Goal: Task Accomplishment & Management: Manage account settings

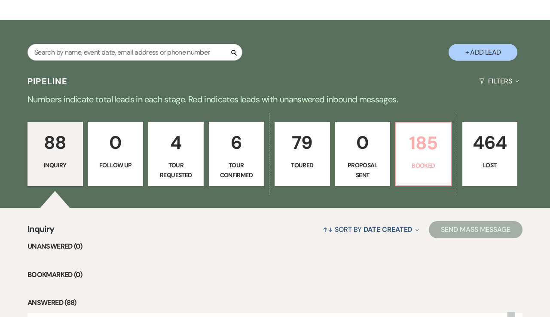
scroll to position [124, 0]
click at [415, 151] on p "185" at bounding box center [423, 142] width 44 height 29
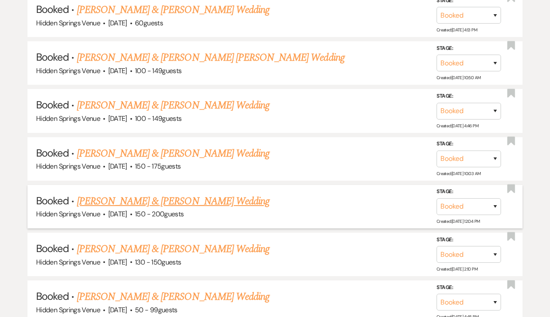
scroll to position [779, 0]
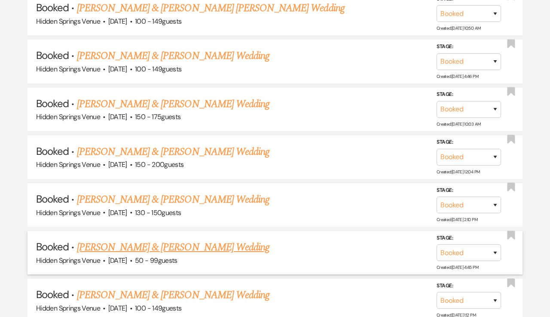
click at [125, 239] on link "[PERSON_NAME] & [PERSON_NAME] Wedding" at bounding box center [173, 246] width 193 height 15
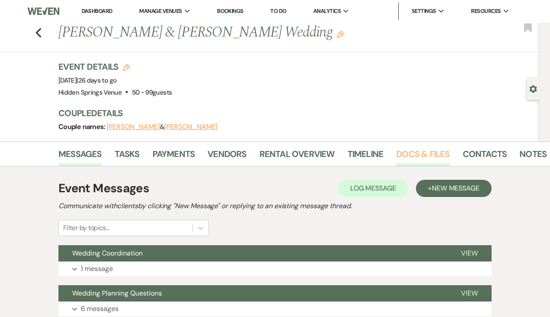
click at [422, 159] on link "Docs & Files" at bounding box center [422, 156] width 53 height 19
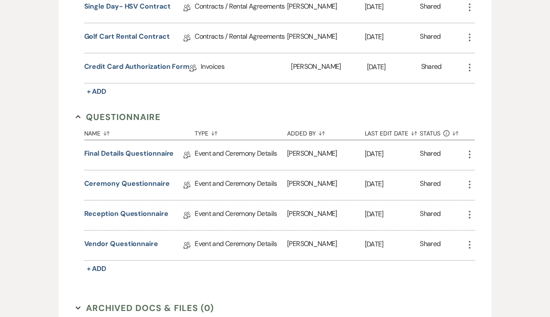
scroll to position [287, 0]
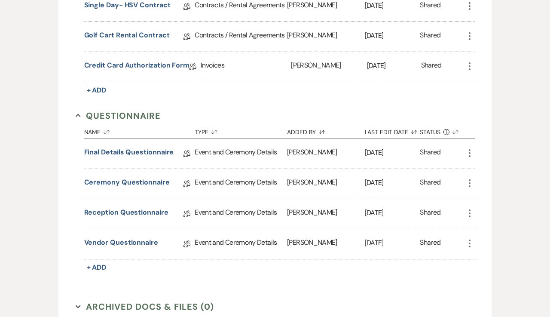
click at [139, 153] on link "Final Details Questionnaire" at bounding box center [129, 153] width 90 height 13
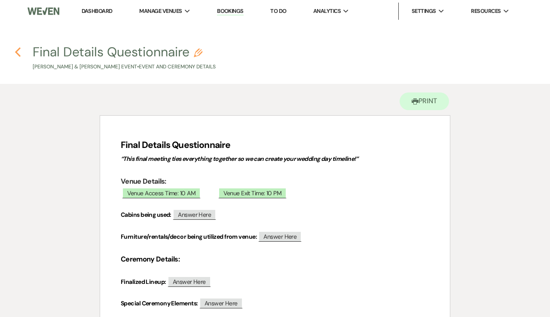
click at [19, 51] on icon "Previous" at bounding box center [18, 52] width 6 height 10
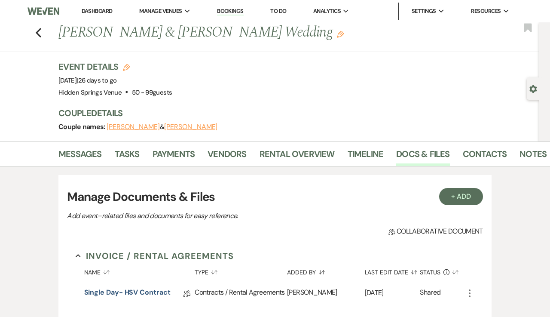
scroll to position [287, 0]
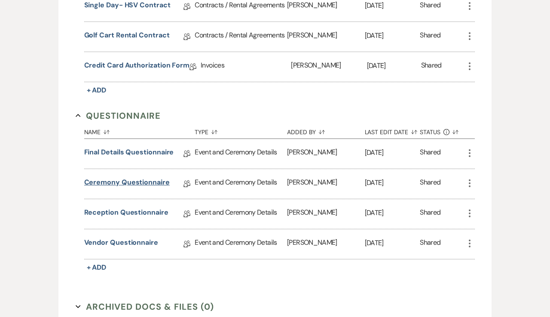
click at [111, 184] on link "Ceremony Questionnaire" at bounding box center [127, 183] width 86 height 13
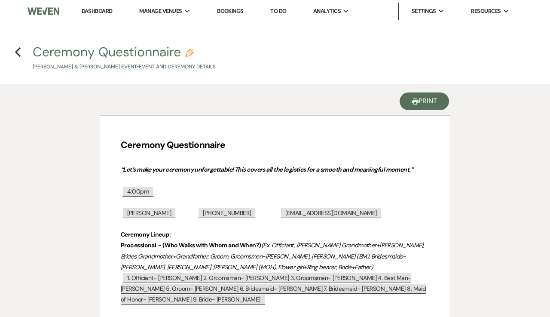
click at [427, 101] on button "Printer Print" at bounding box center [424, 101] width 49 height 18
click at [18, 52] on icon "Previous" at bounding box center [18, 52] width 6 height 10
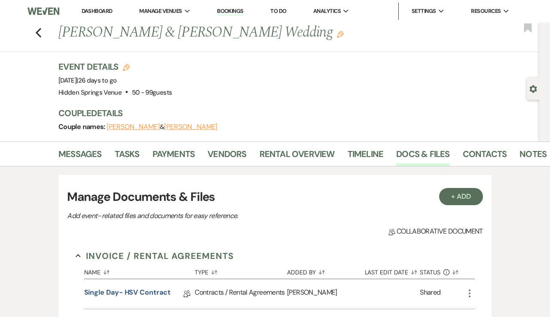
scroll to position [287, 0]
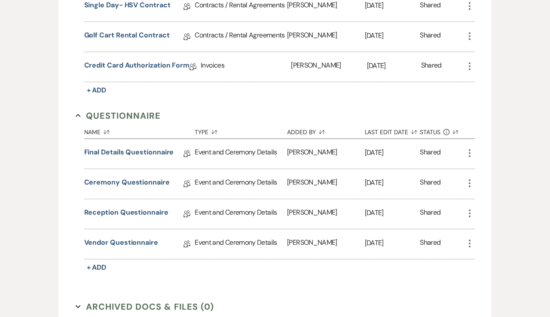
click at [471, 212] on icon "More" at bounding box center [470, 213] width 10 height 10
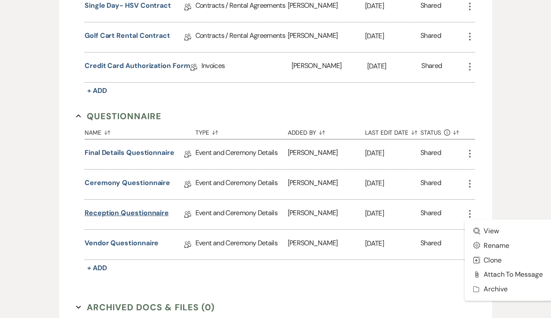
click at [96, 211] on link "Reception Questionnaire" at bounding box center [127, 214] width 84 height 13
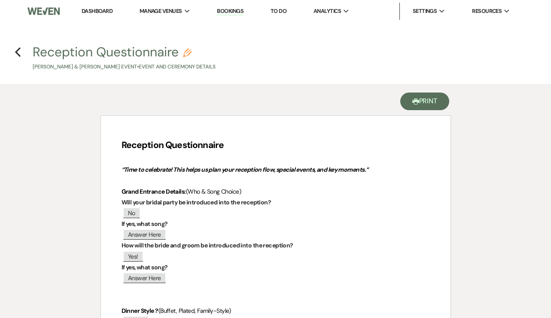
click at [422, 105] on button "Printer Print" at bounding box center [425, 101] width 49 height 18
click at [18, 53] on use "button" at bounding box center [18, 51] width 6 height 9
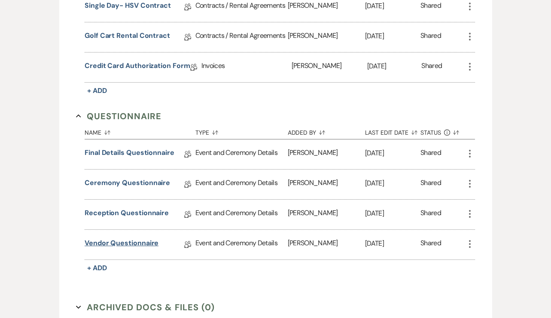
click at [130, 244] on link "Vendor Questionnaire" at bounding box center [122, 244] width 74 height 13
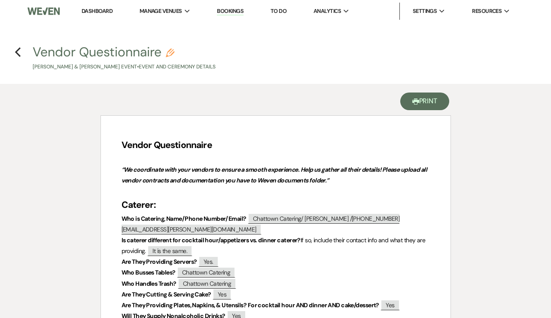
click at [427, 102] on button "Printer Print" at bounding box center [425, 101] width 49 height 18
click at [16, 54] on icon "Previous" at bounding box center [18, 52] width 6 height 10
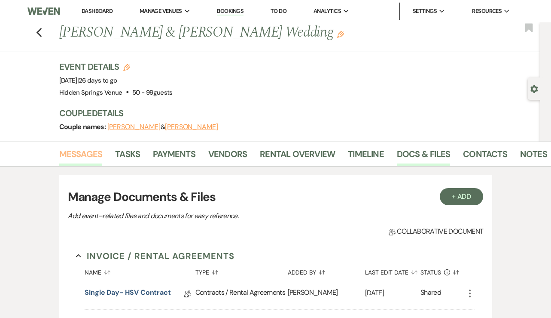
click at [84, 154] on link "Messages" at bounding box center [80, 156] width 43 height 19
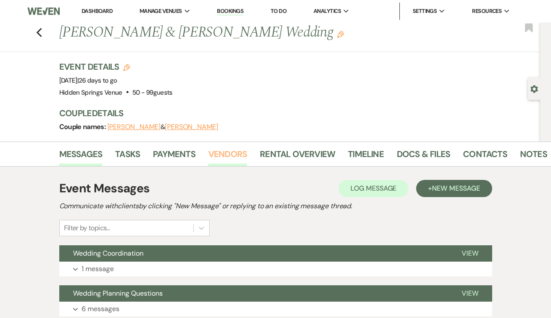
click at [227, 154] on link "Vendors" at bounding box center [227, 156] width 39 height 19
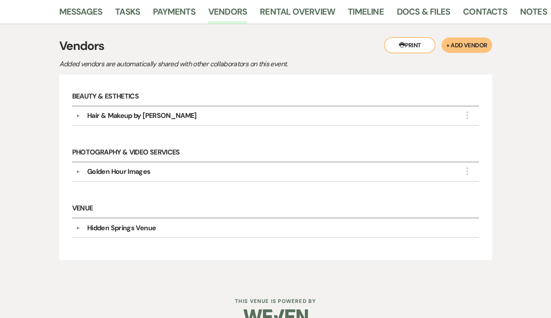
scroll to position [142, 0]
